Goal: Information Seeking & Learning: Understand process/instructions

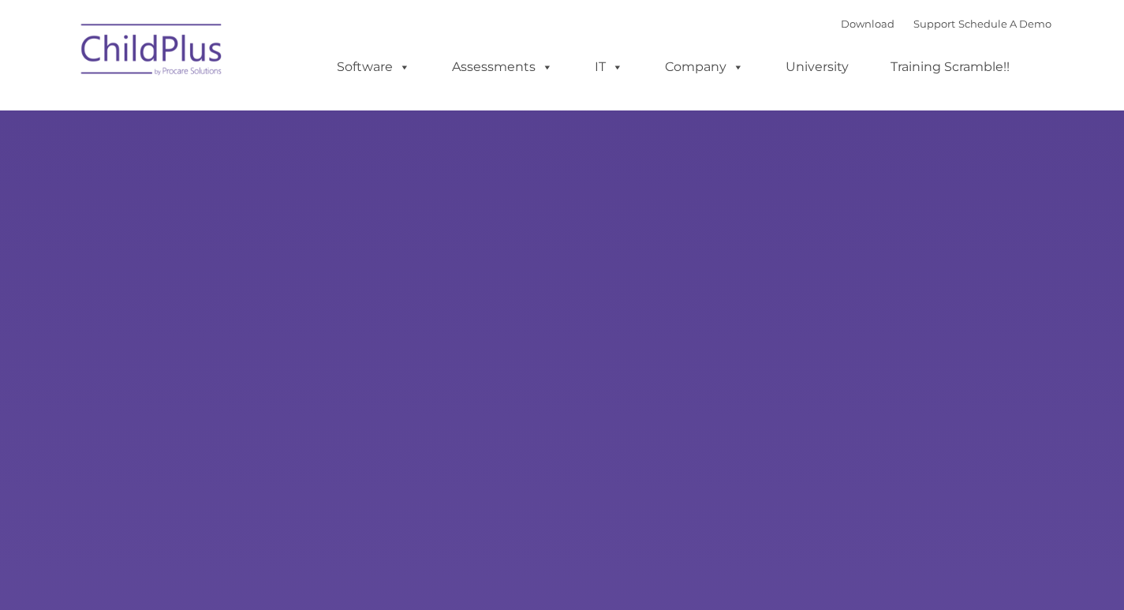
select select "MEDIUM"
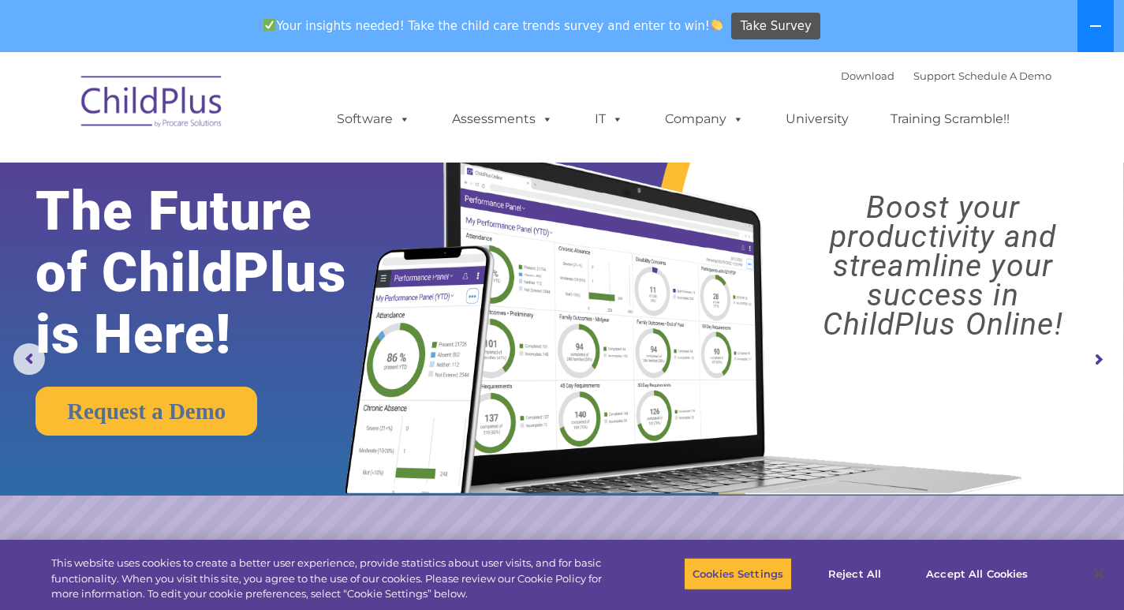
click at [1091, 21] on icon at bounding box center [1095, 26] width 13 height 13
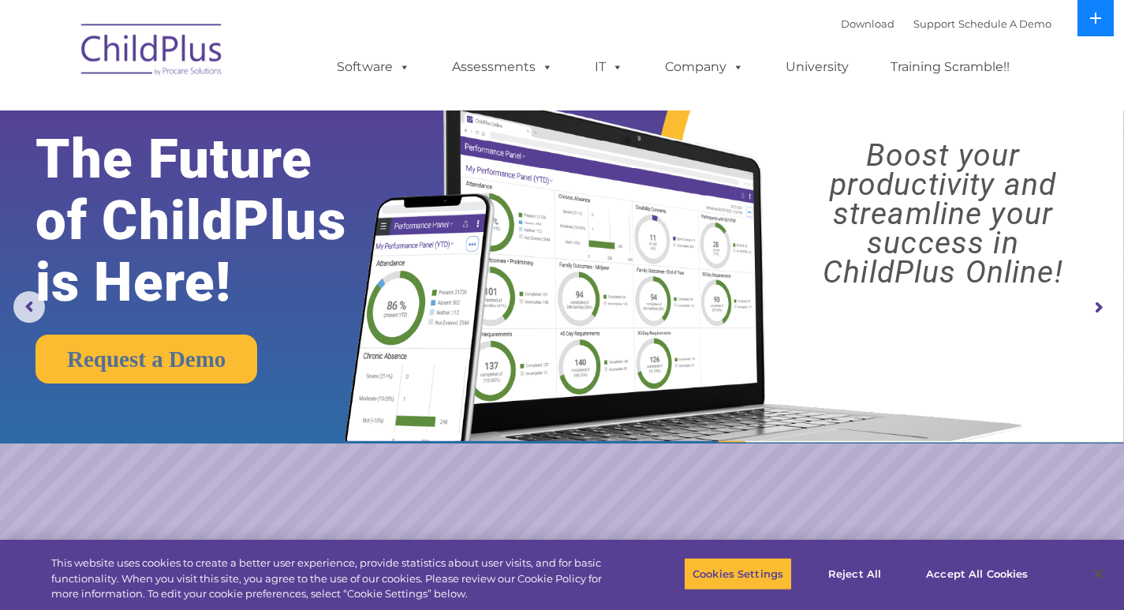
click at [1093, 16] on icon at bounding box center [1095, 18] width 13 height 13
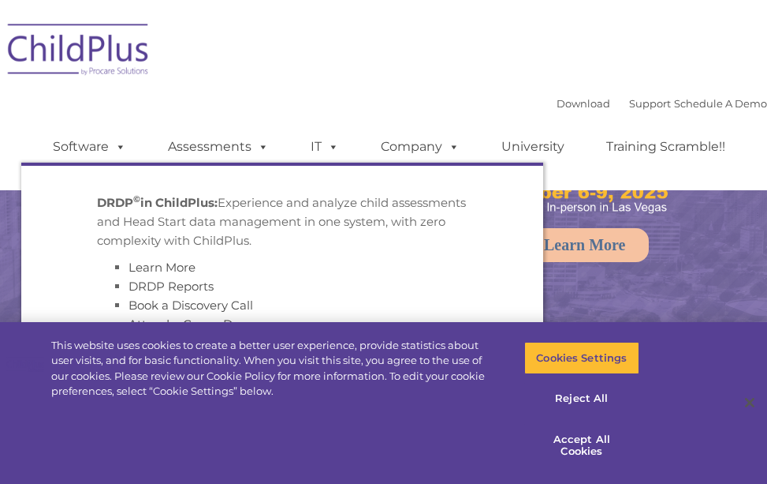
select select "MEDIUM"
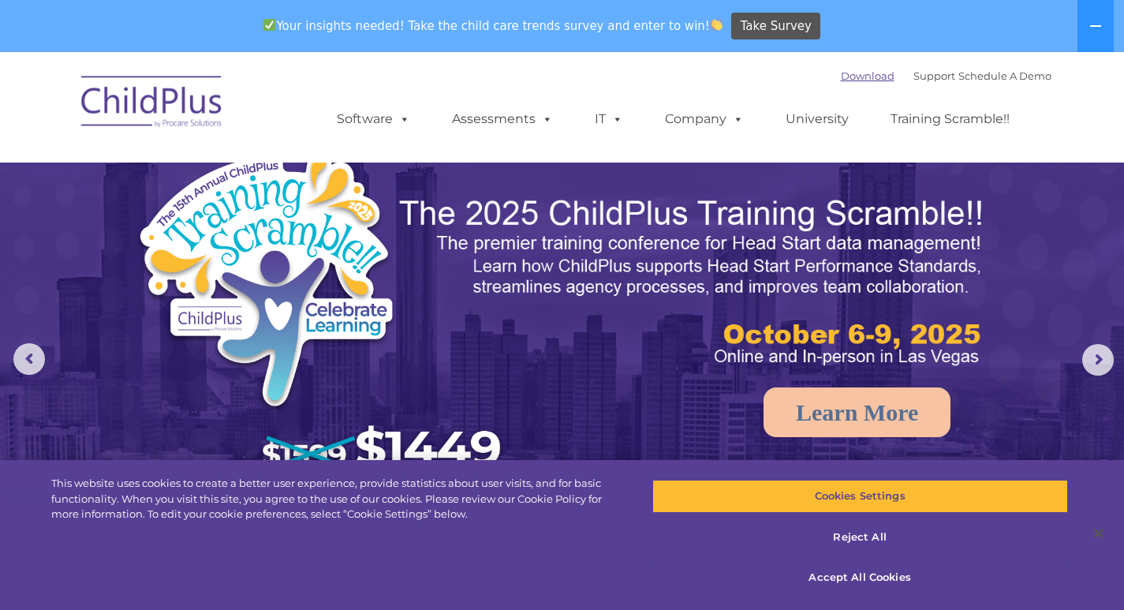
click at [767, 73] on link "Download" at bounding box center [868, 75] width 54 height 13
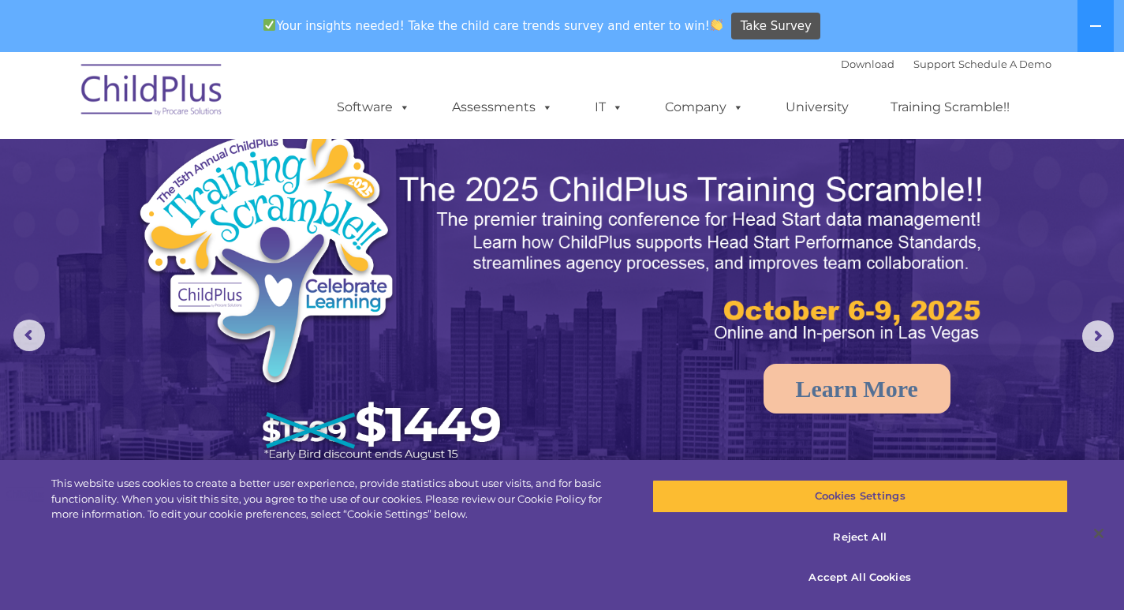
click at [188, 90] on img at bounding box center [152, 92] width 158 height 79
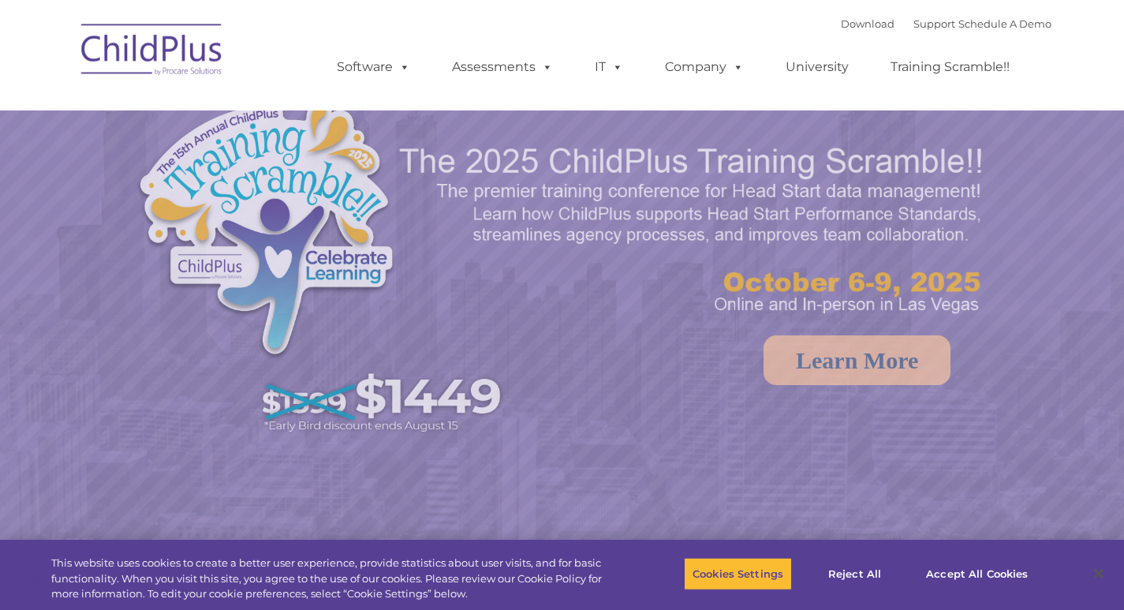
select select "MEDIUM"
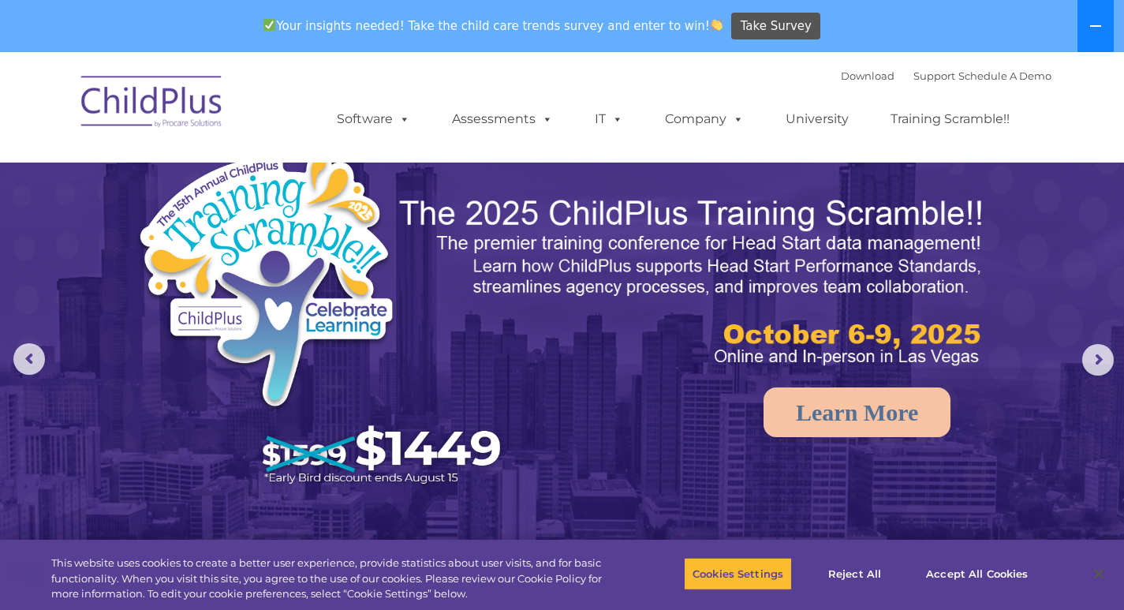
click at [1094, 21] on icon at bounding box center [1095, 26] width 13 height 13
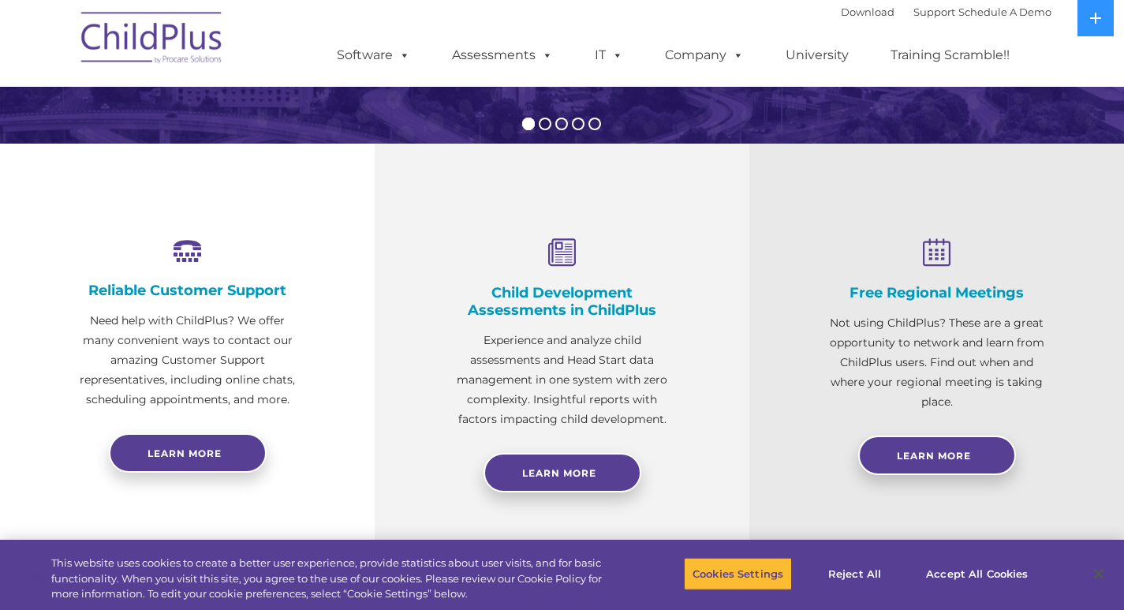
scroll to position [473, 0]
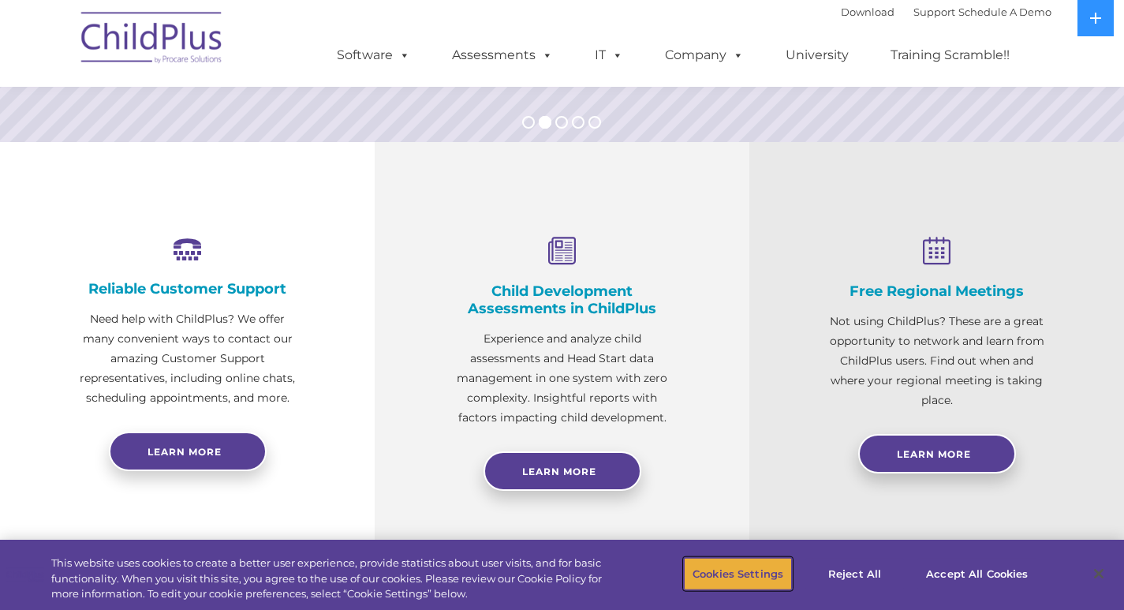
click at [734, 571] on button "Cookies Settings" at bounding box center [738, 573] width 108 height 33
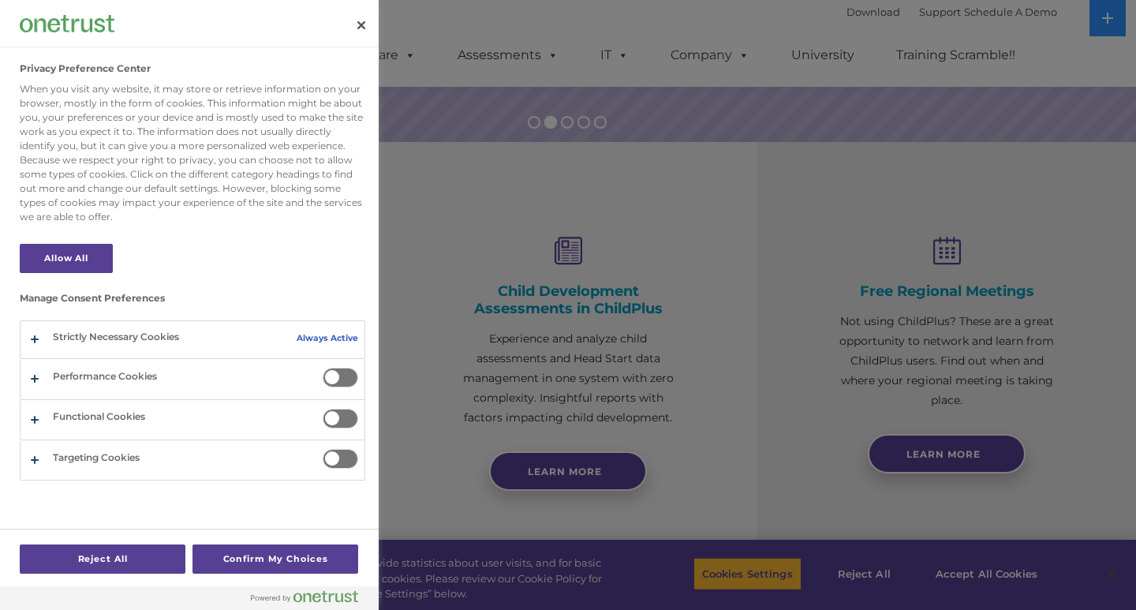
click at [953, 568] on div at bounding box center [568, 305] width 1136 height 610
click at [962, 576] on div at bounding box center [568, 305] width 1136 height 610
click at [230, 554] on button "Confirm My Choices" at bounding box center [275, 558] width 166 height 29
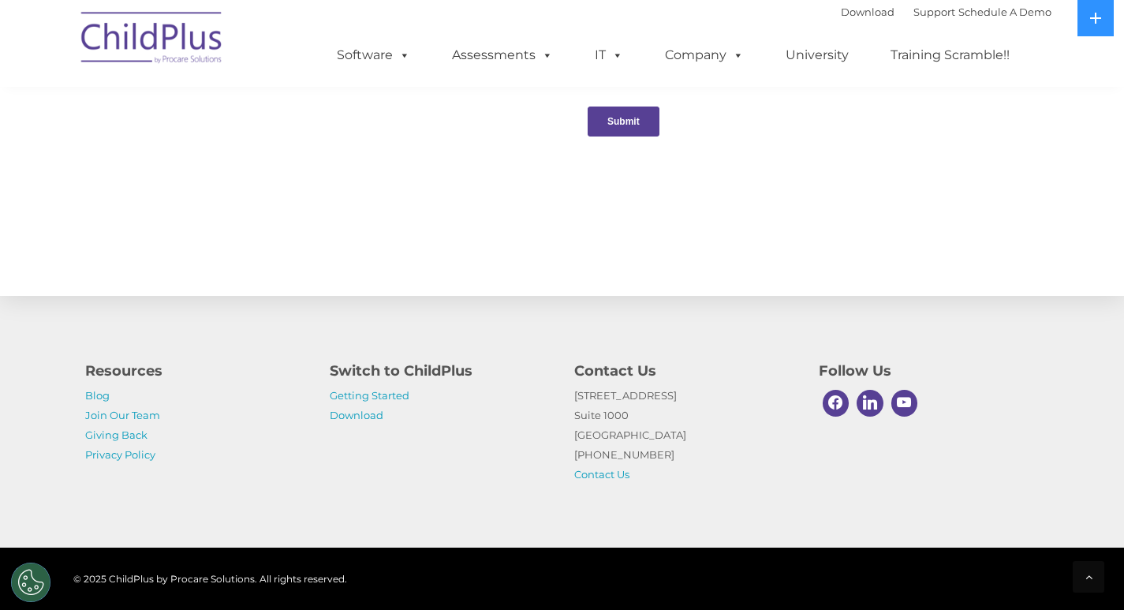
scroll to position [1699, 0]
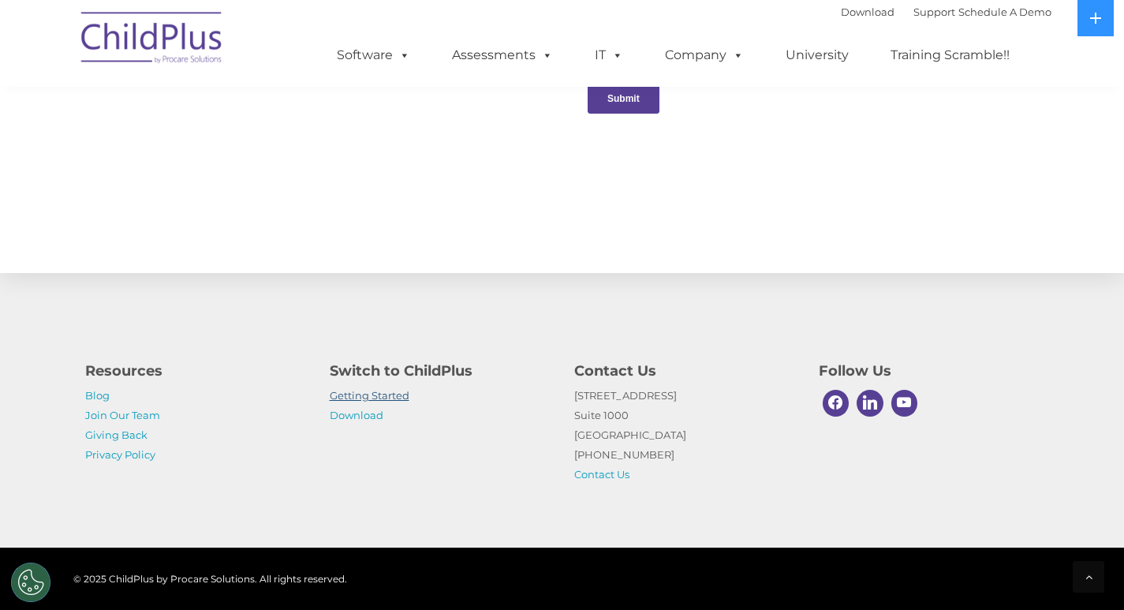
click at [367, 391] on link "Getting Started" at bounding box center [370, 395] width 80 height 13
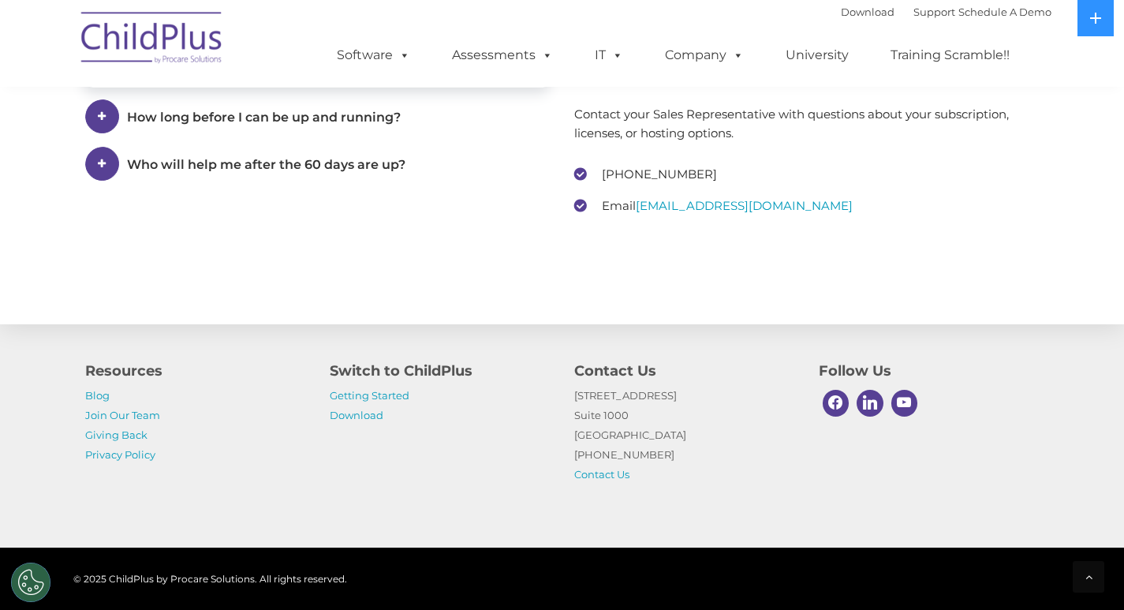
scroll to position [2433, 0]
